Goal: Task Accomplishment & Management: Manage account settings

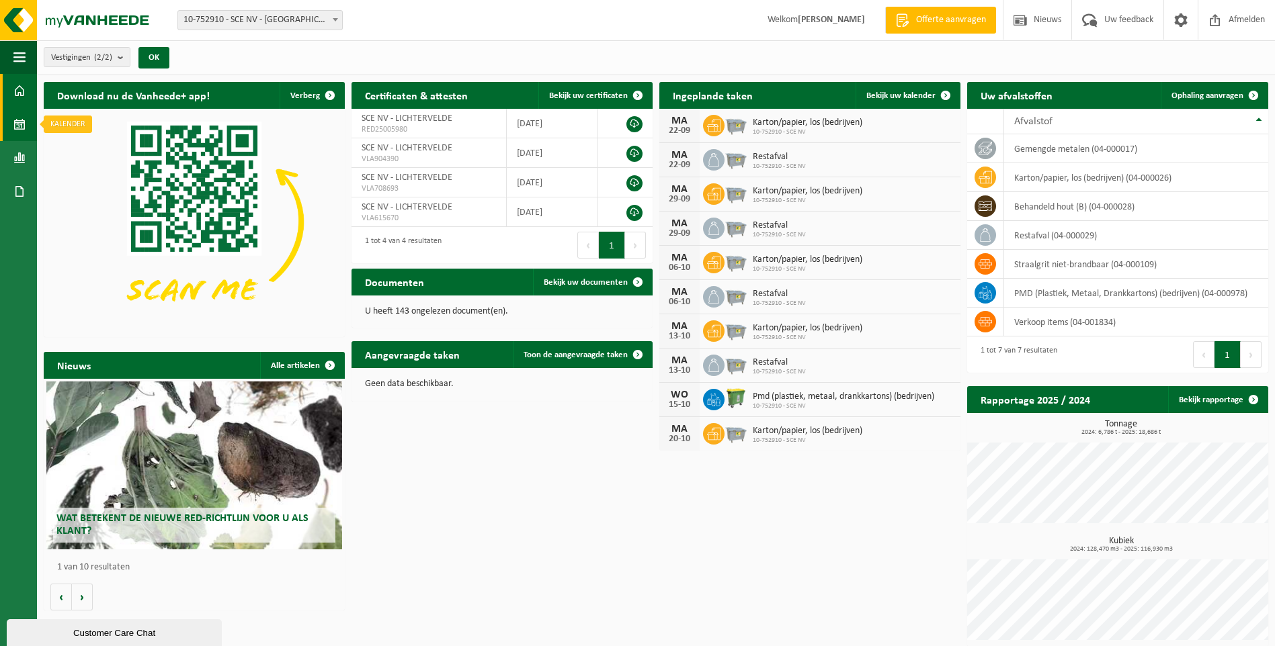
click at [15, 123] on span at bounding box center [19, 125] width 12 height 34
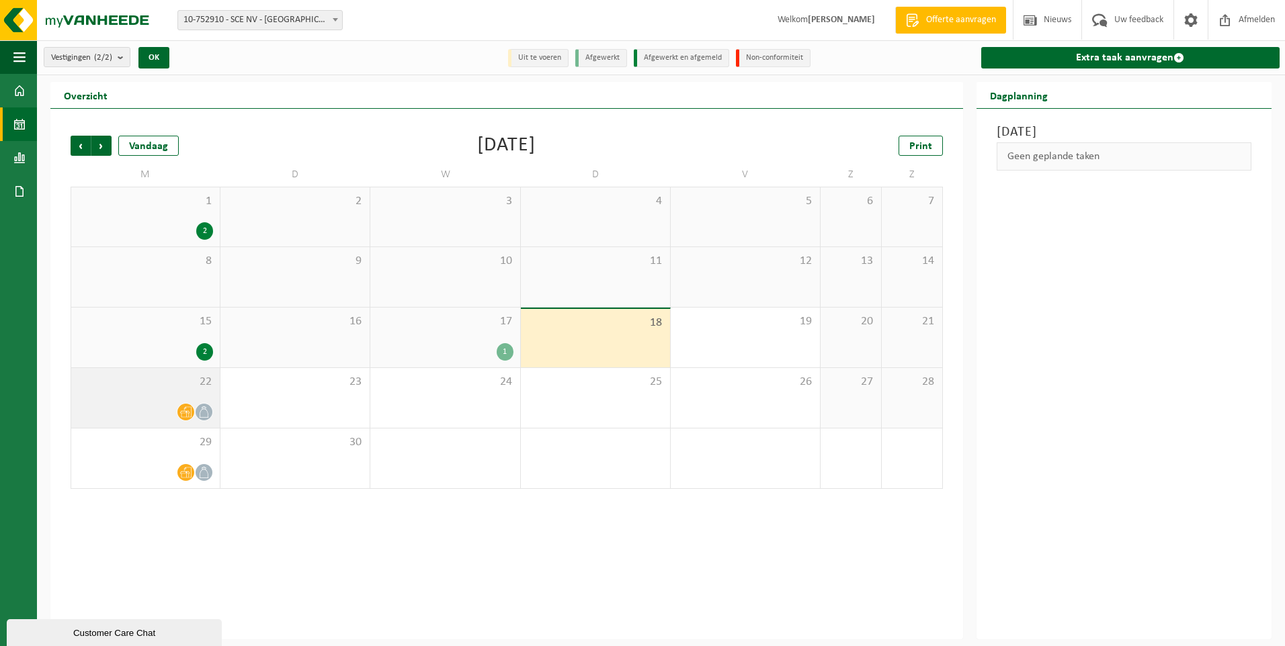
click at [198, 392] on div "22" at bounding box center [145, 398] width 149 height 60
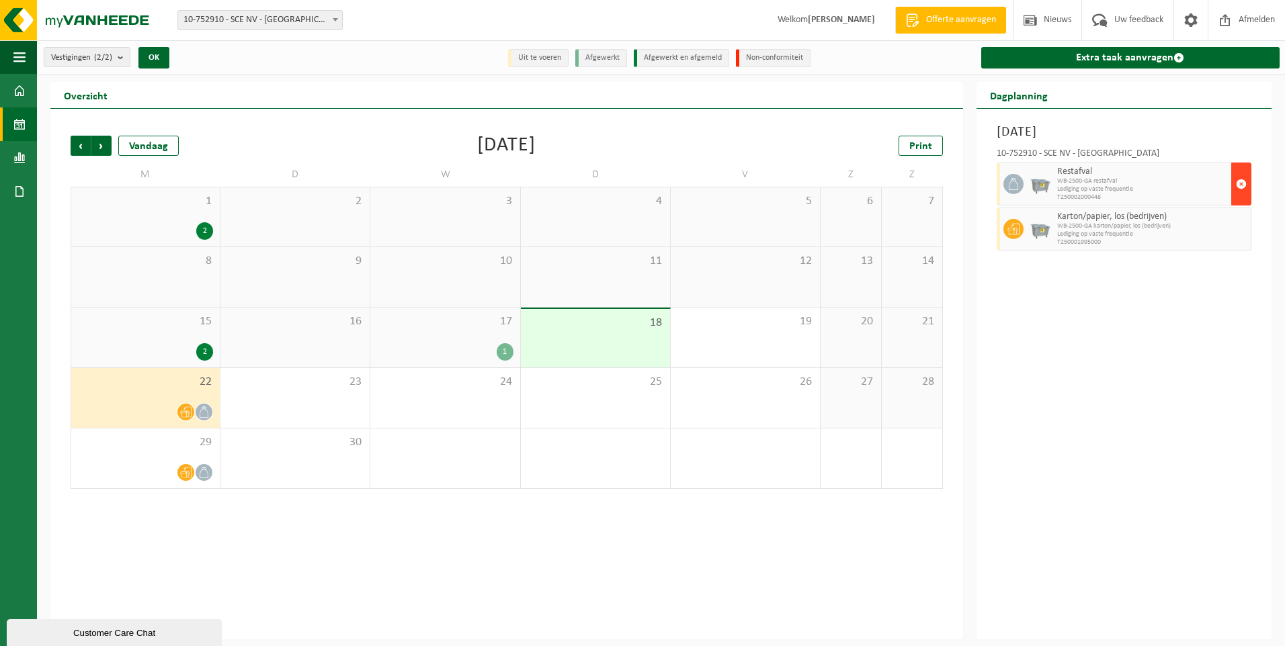
click at [1240, 182] on span "button" at bounding box center [1241, 184] width 11 height 27
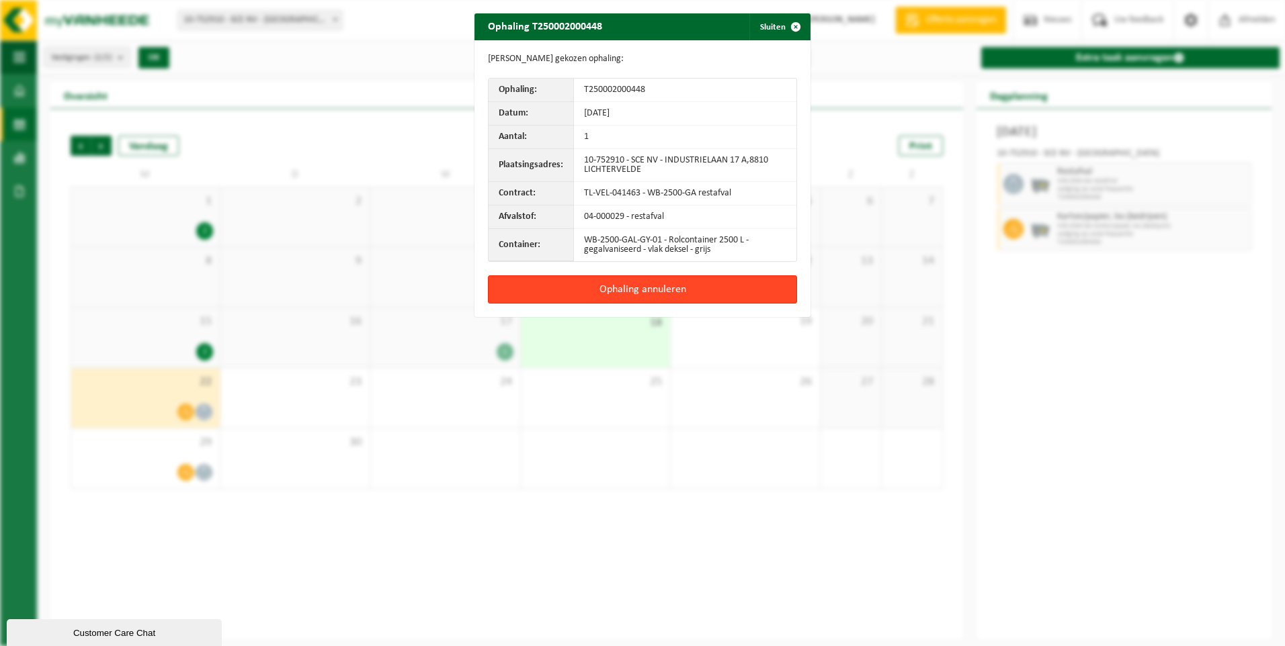
click at [644, 292] on button "Ophaling annuleren" at bounding box center [642, 290] width 309 height 28
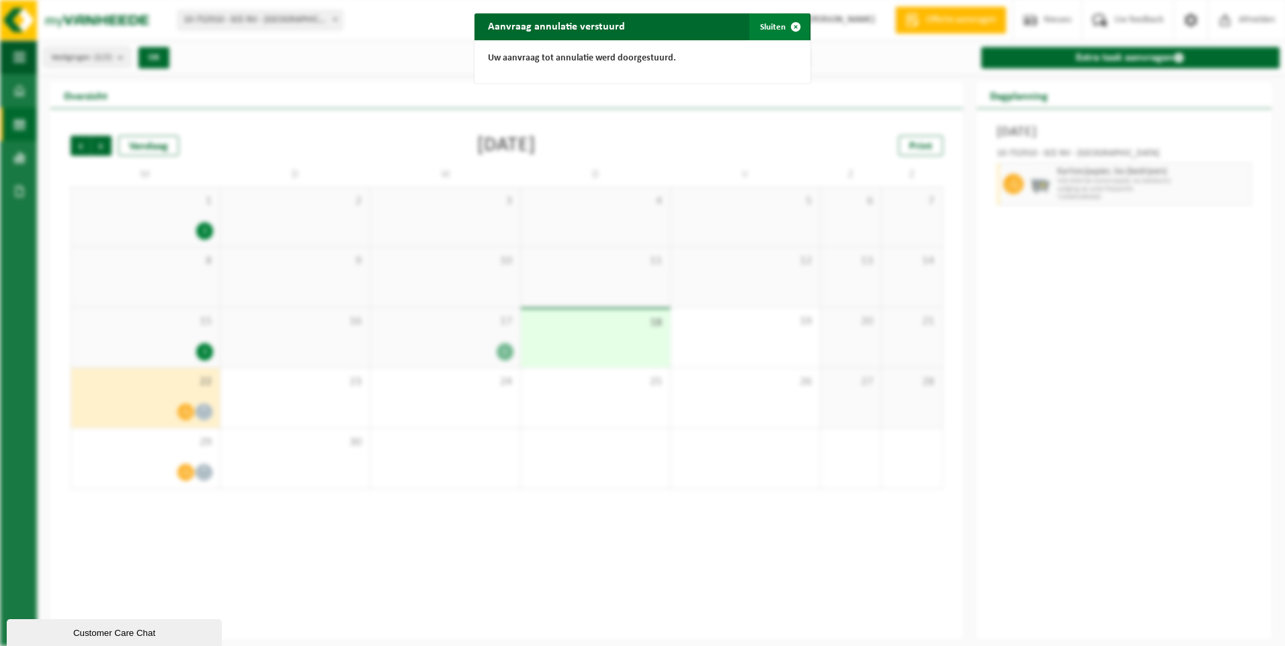
click at [793, 26] on span "button" at bounding box center [795, 26] width 27 height 27
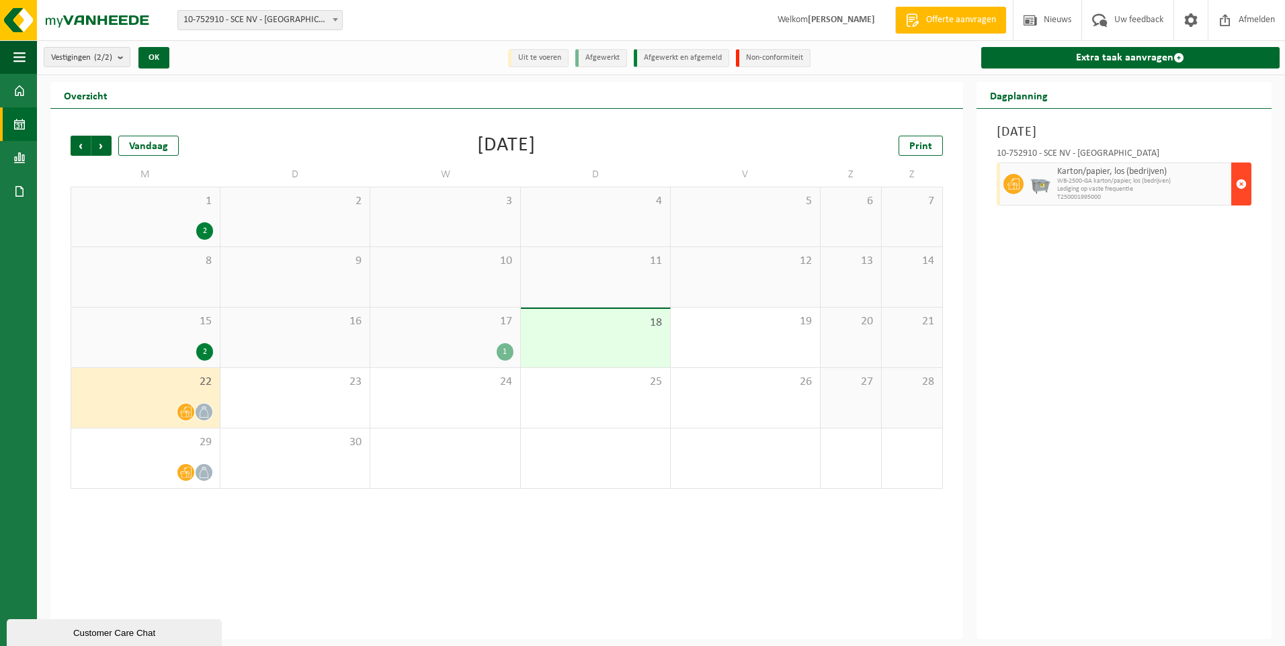
click at [1238, 183] on span "button" at bounding box center [1241, 184] width 11 height 27
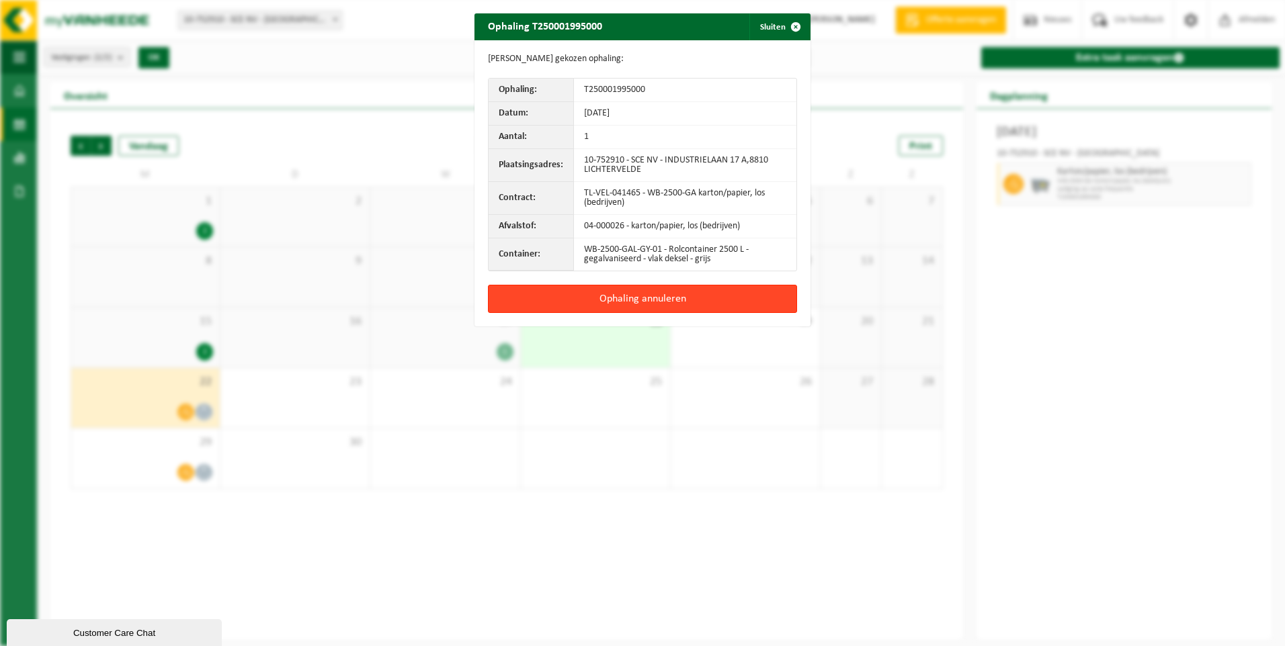
click at [635, 303] on button "Ophaling annuleren" at bounding box center [642, 299] width 309 height 28
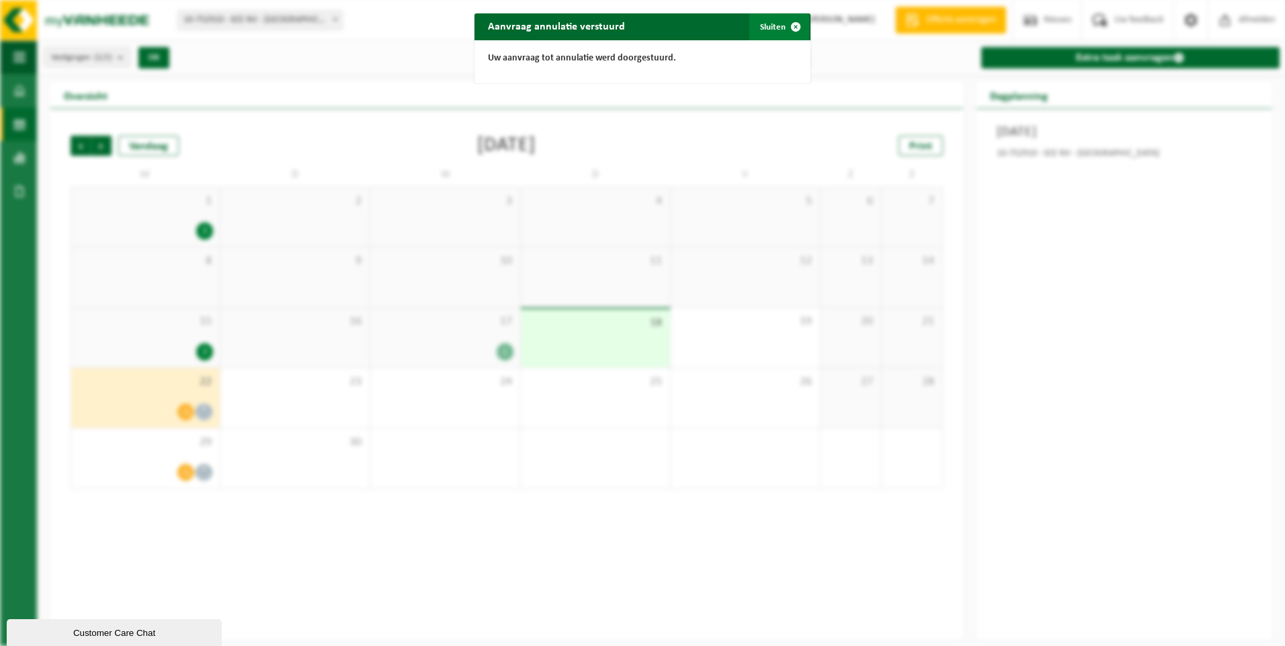
click at [788, 26] on span "button" at bounding box center [795, 26] width 27 height 27
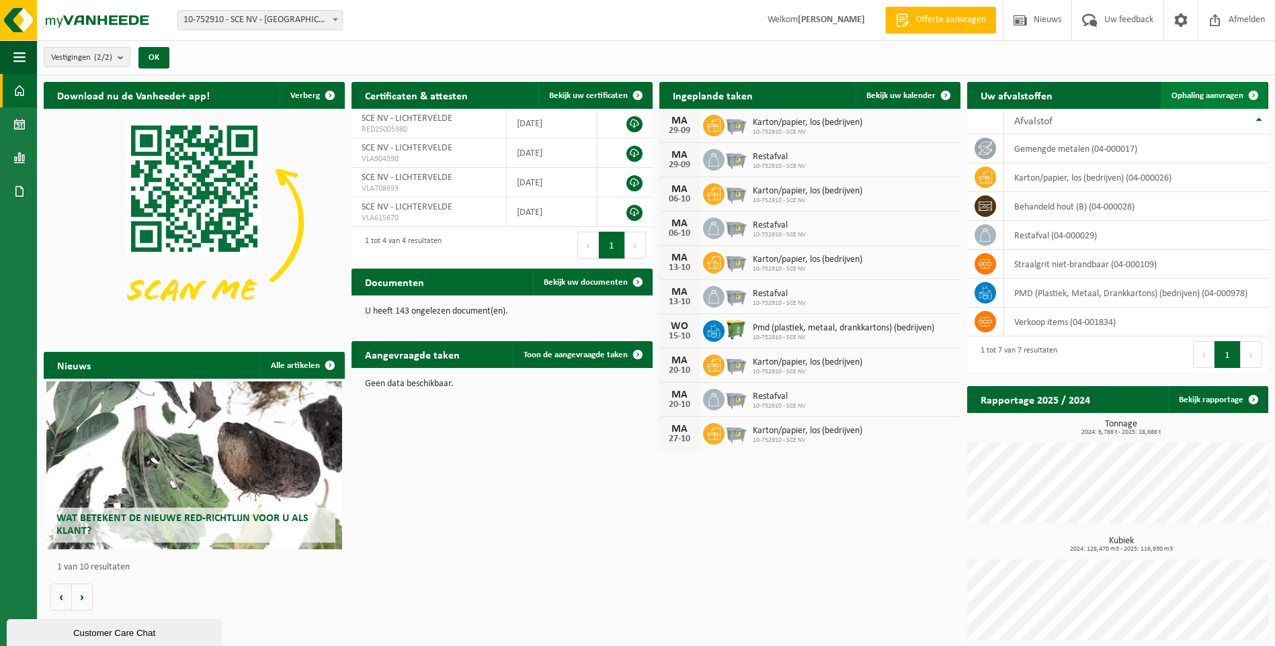
click at [1193, 94] on span "Ophaling aanvragen" at bounding box center [1207, 95] width 72 height 9
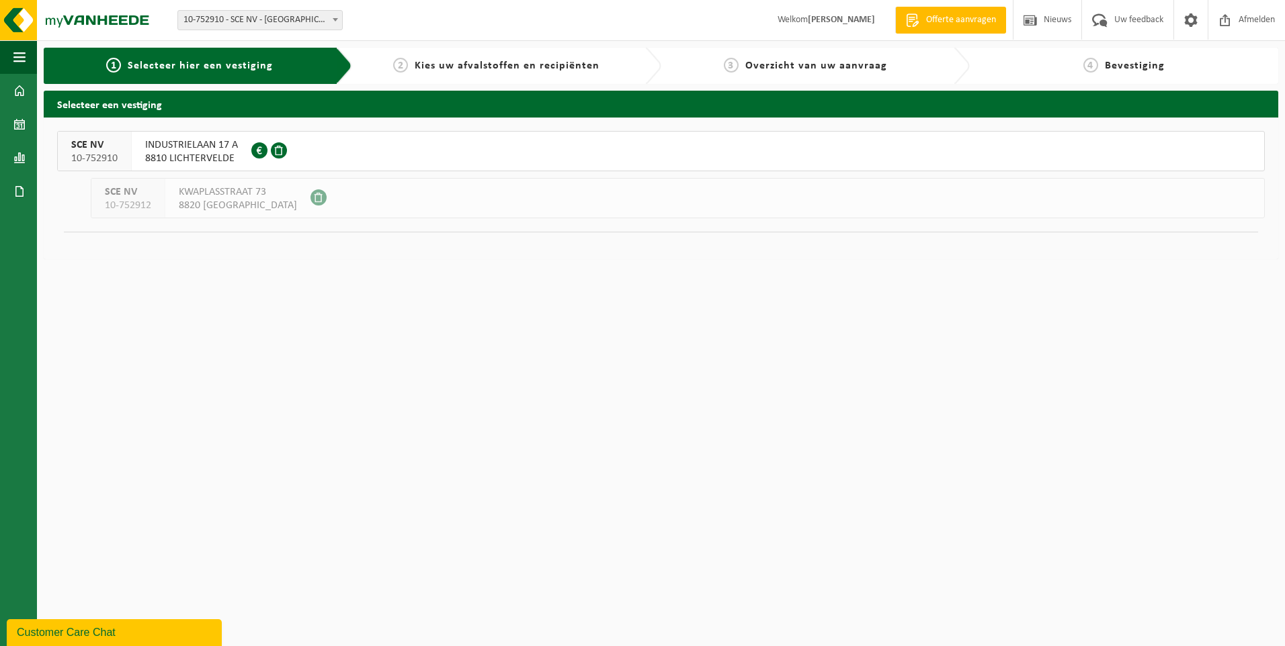
click at [171, 155] on span "8810 LICHTERVELDE" at bounding box center [191, 158] width 93 height 13
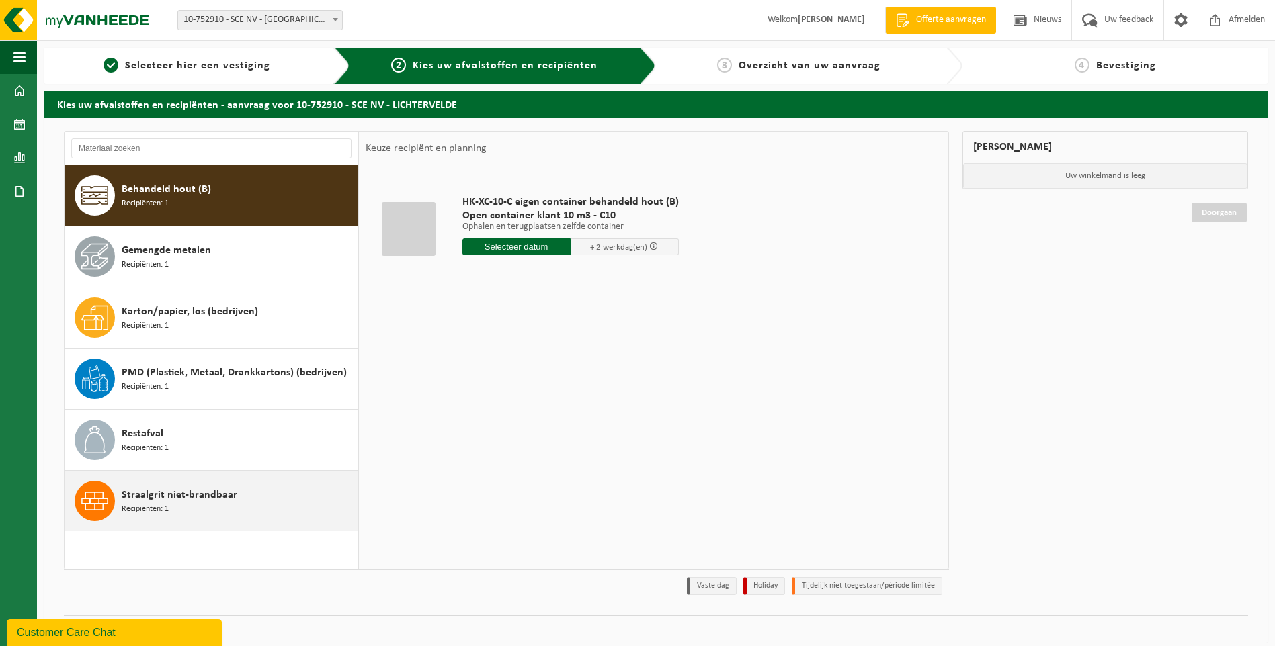
click at [186, 511] on div "Straalgrit niet-brandbaar Recipiënten: 1" at bounding box center [238, 501] width 232 height 40
